Goal: Information Seeking & Learning: Learn about a topic

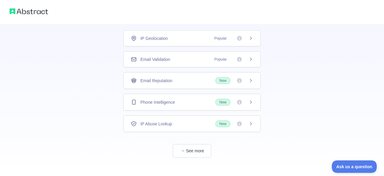
scroll to position [43, 0]
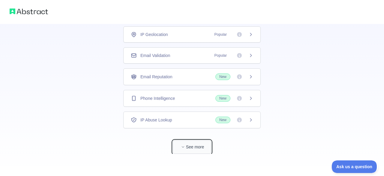
click at [193, 147] on button "See more" at bounding box center [192, 146] width 38 height 13
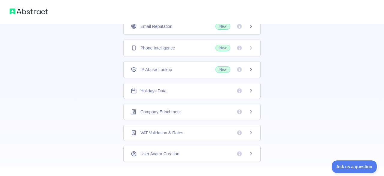
scroll to position [62, 0]
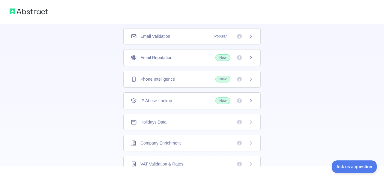
click at [240, 78] on icon at bounding box center [239, 79] width 5 height 5
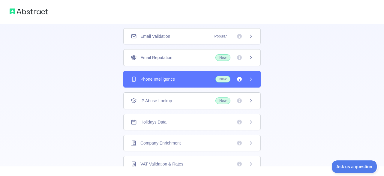
click at [240, 78] on icon at bounding box center [239, 79] width 5 height 5
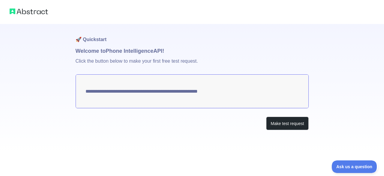
click at [204, 89] on textarea "**********" at bounding box center [192, 91] width 233 height 34
click at [207, 93] on textarea "**********" at bounding box center [192, 91] width 233 height 34
click at [292, 121] on button "Make test request" at bounding box center [287, 123] width 42 height 13
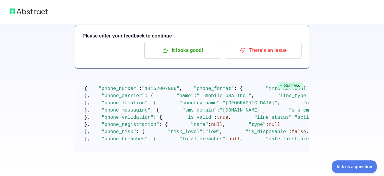
scroll to position [90, 0]
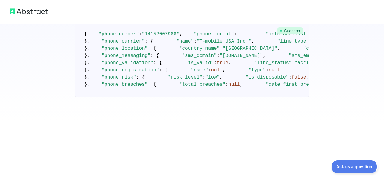
click at [167, 44] on pre "{ "phone_number" : "[PHONE_NUMBER]" , "phone_format" : { "international" : "[PH…" at bounding box center [192, 59] width 234 height 76
click at [312, 37] on span ""[PHONE_NUMBER]"" at bounding box center [335, 33] width 46 height 5
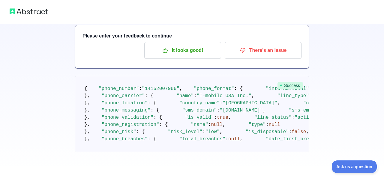
scroll to position [0, 0]
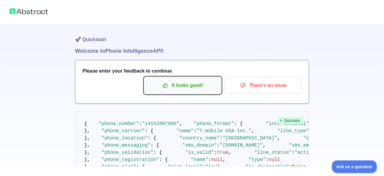
click at [191, 86] on p "It looks good!" at bounding box center [183, 85] width 68 height 10
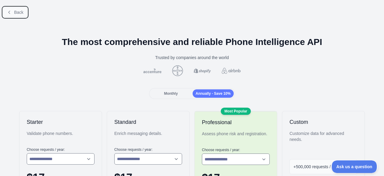
click at [19, 14] on span "Back" at bounding box center [18, 12] width 9 height 5
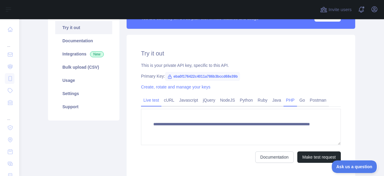
scroll to position [77, 0]
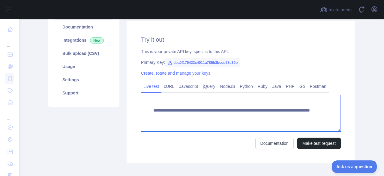
click at [220, 111] on textarea "**********" at bounding box center [241, 113] width 200 height 36
click at [247, 110] on textarea "**********" at bounding box center [241, 113] width 200 height 36
click at [260, 114] on textarea "**********" at bounding box center [241, 113] width 200 height 36
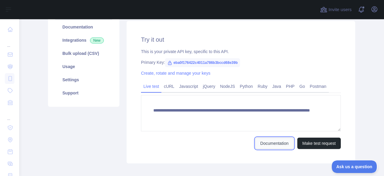
click at [270, 142] on link "Documentation" at bounding box center [274, 143] width 38 height 11
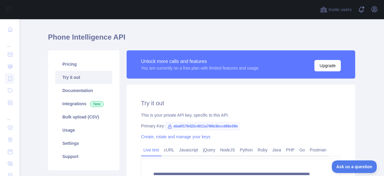
scroll to position [38, 0]
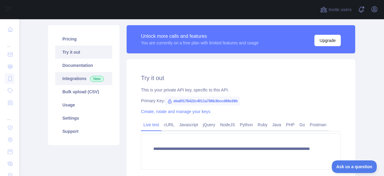
click at [78, 79] on link "Integrations New" at bounding box center [83, 78] width 57 height 13
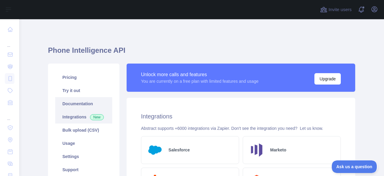
click at [94, 103] on link "Documentation" at bounding box center [83, 103] width 57 height 13
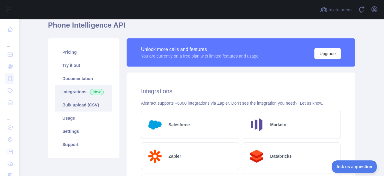
scroll to position [38, 0]
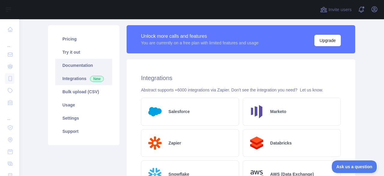
click at [87, 67] on link "Documentation" at bounding box center [83, 65] width 57 height 13
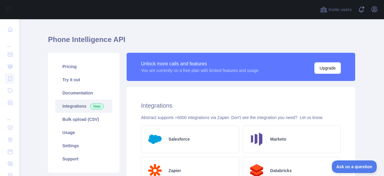
scroll to position [0, 0]
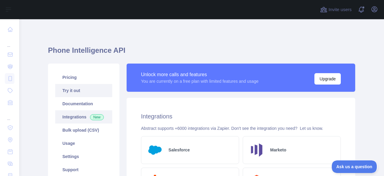
click at [85, 90] on link "Try it out" at bounding box center [83, 90] width 57 height 13
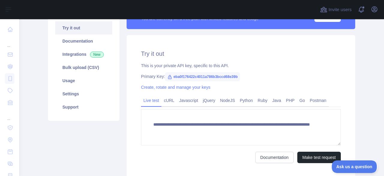
scroll to position [77, 0]
